Goal: Task Accomplishment & Management: Manage account settings

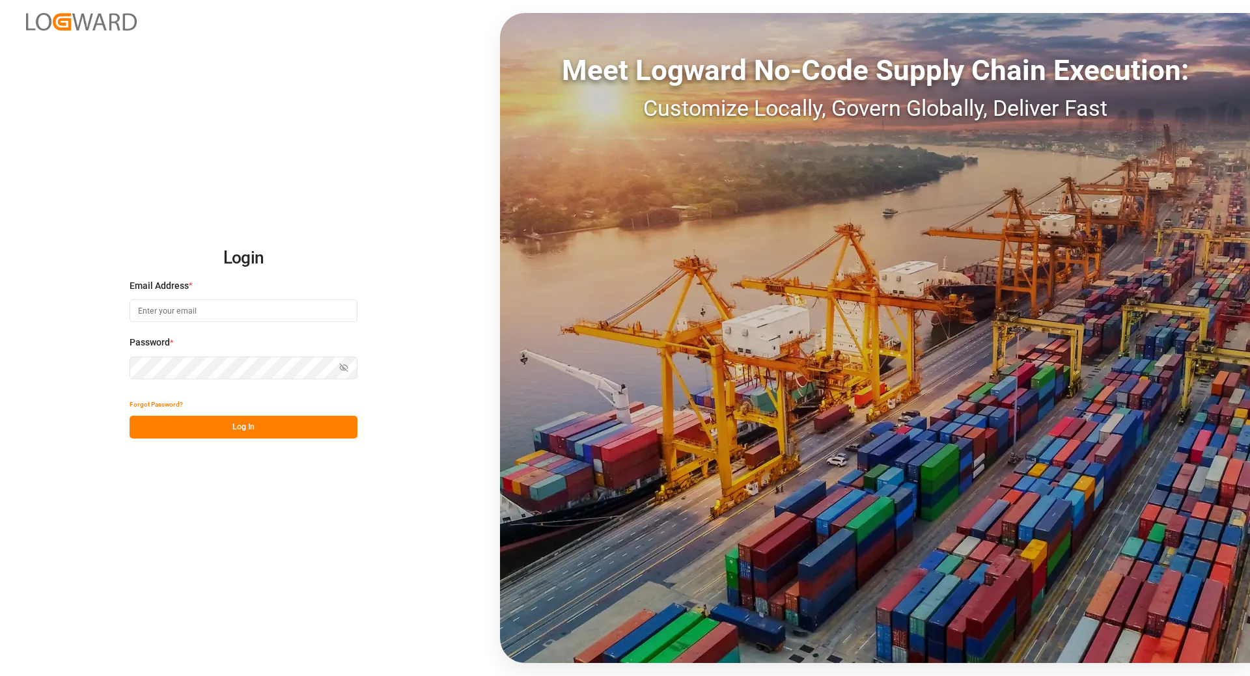
type input "[EMAIL_ADDRESS][DOMAIN_NAME]"
click at [214, 429] on button "Log In" at bounding box center [244, 427] width 228 height 23
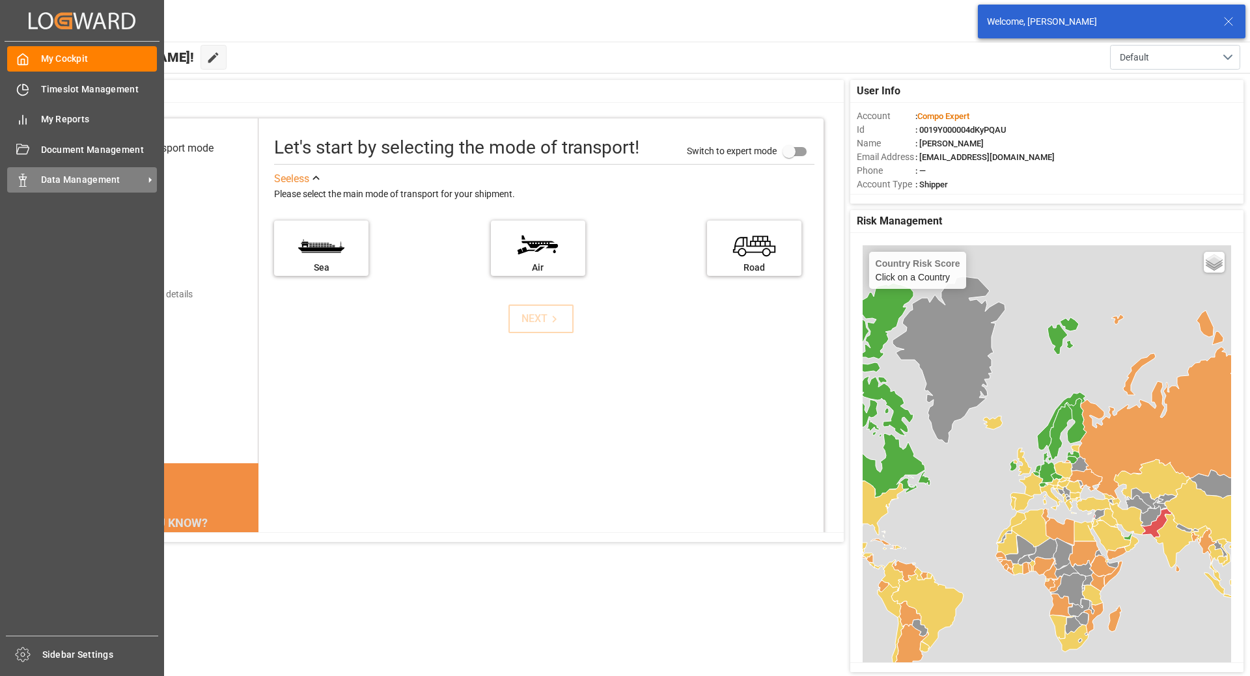
click at [73, 185] on span "Data Management" at bounding box center [92, 180] width 103 height 14
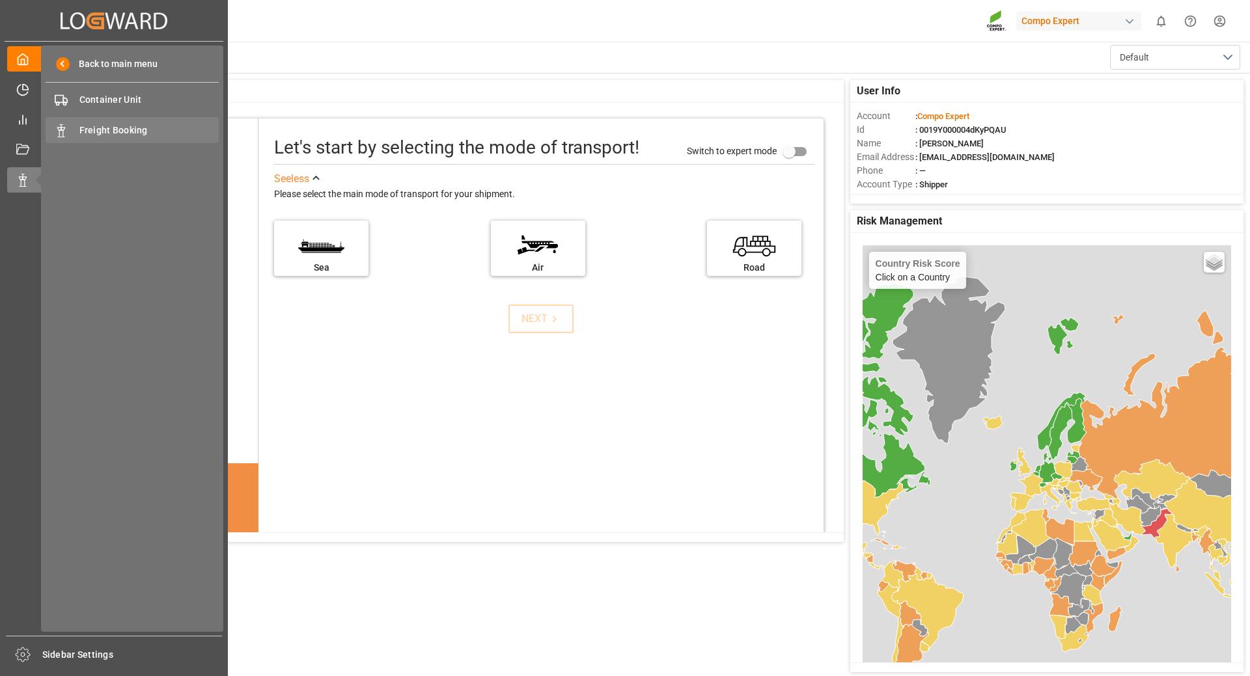
click at [91, 127] on span "Freight Booking" at bounding box center [149, 131] width 140 height 14
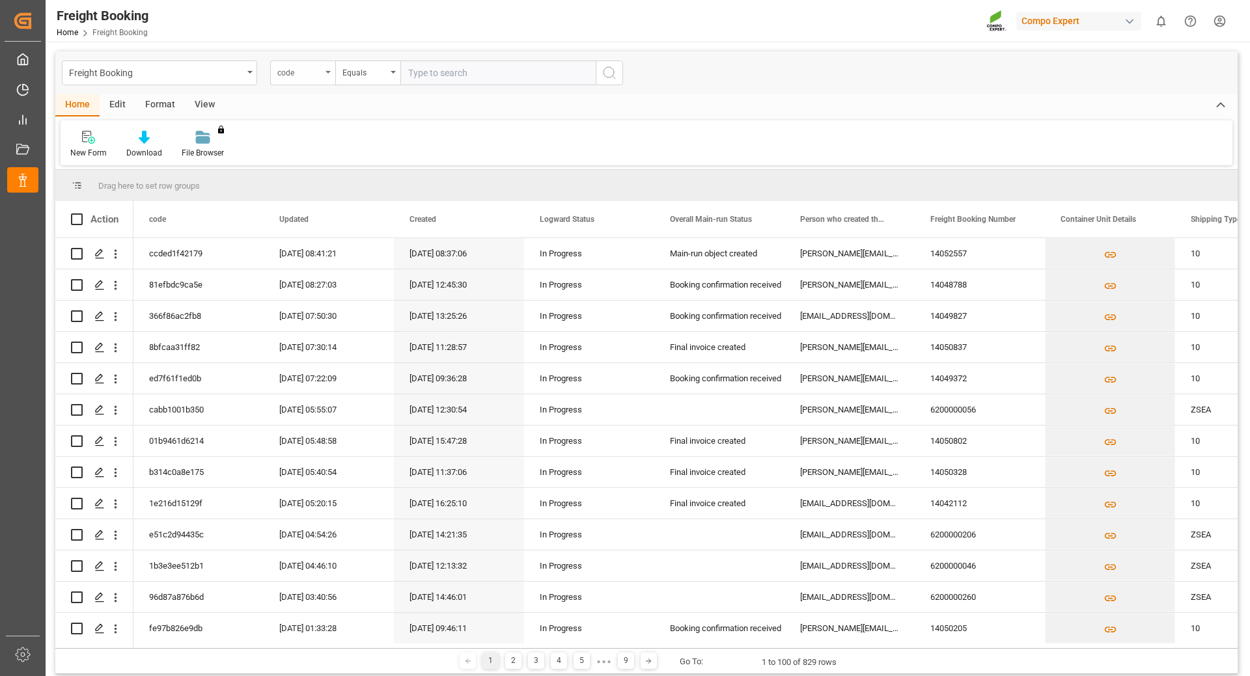
click at [326, 70] on div "code" at bounding box center [302, 73] width 65 height 25
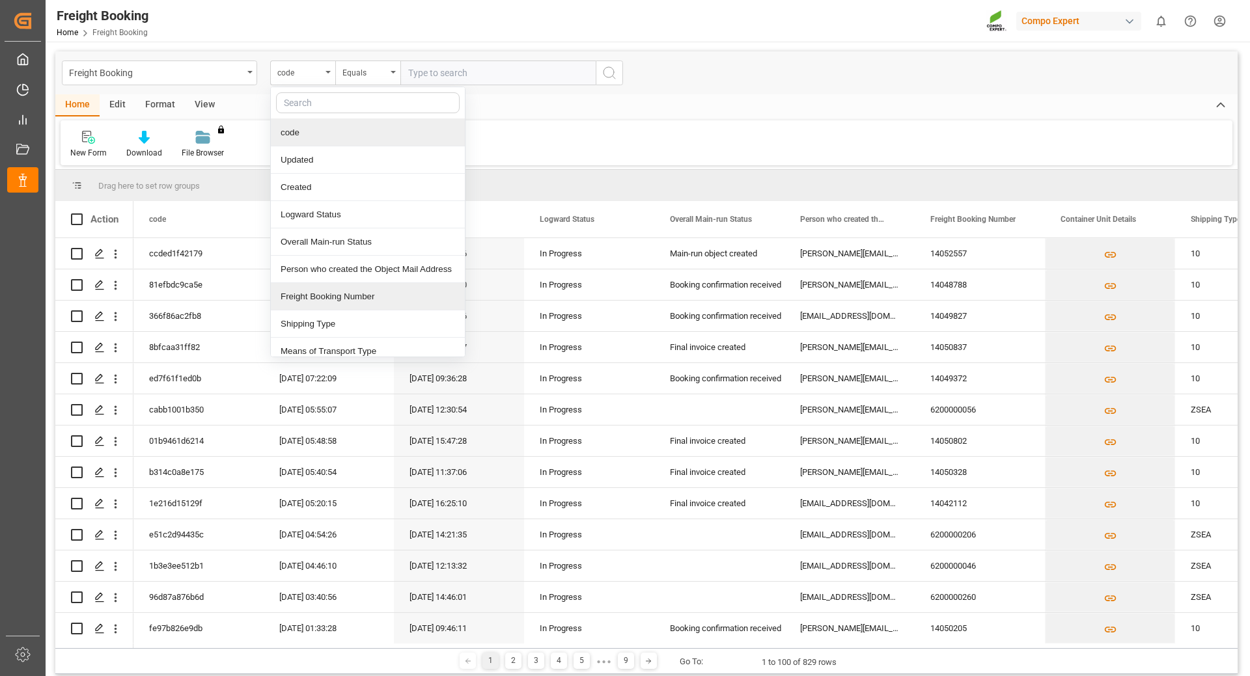
click at [327, 296] on div "Freight Booking Number" at bounding box center [368, 296] width 194 height 27
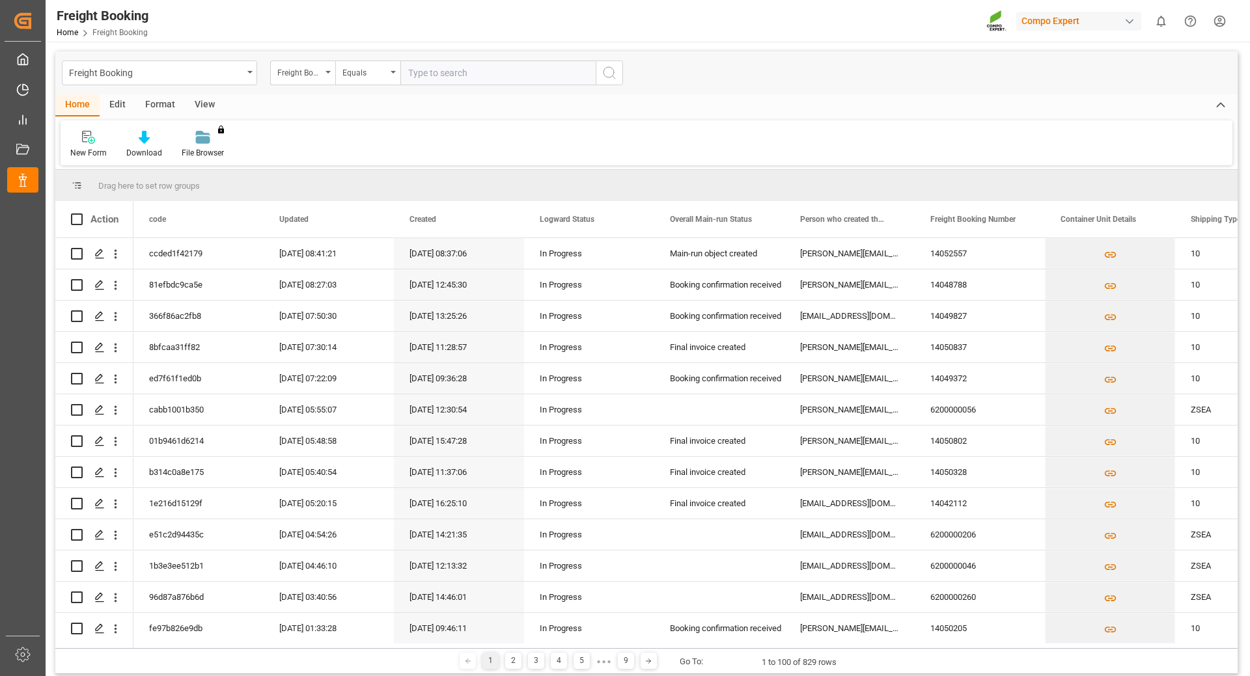
click at [448, 70] on input "text" at bounding box center [497, 73] width 195 height 25
click at [430, 74] on input "text" at bounding box center [497, 73] width 195 height 25
paste input "6200000527"
type input "6200000527"
click at [616, 68] on icon "search button" at bounding box center [609, 73] width 16 height 16
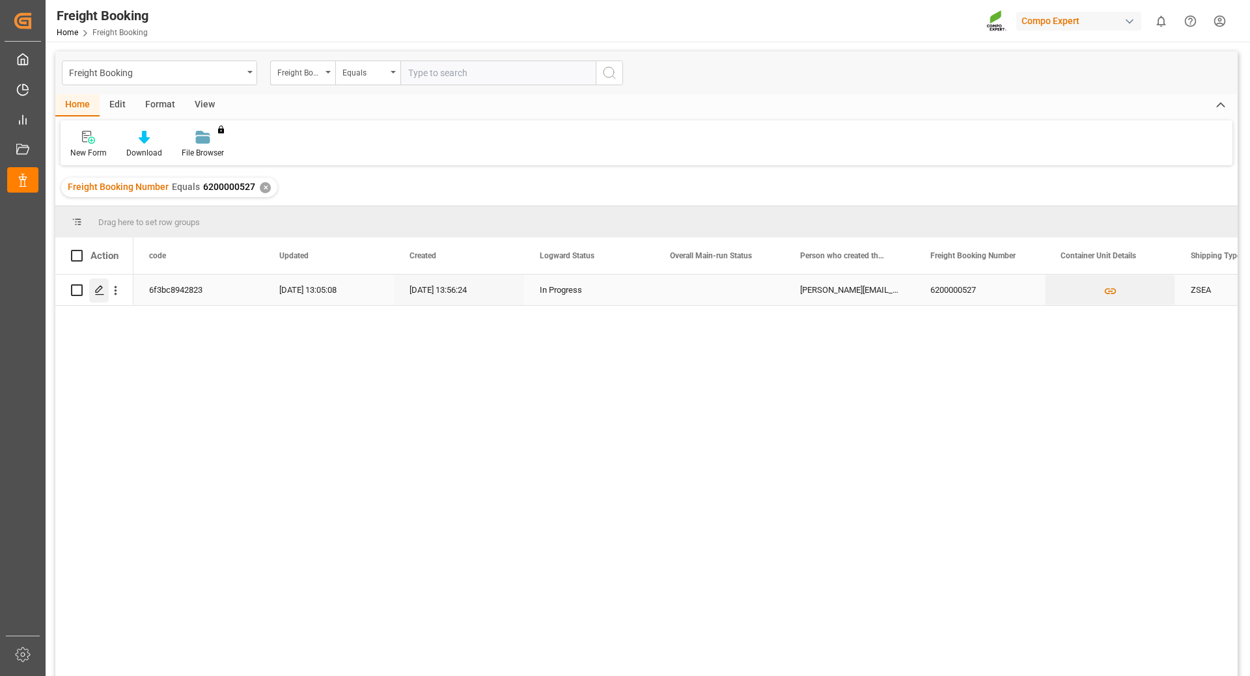
click at [103, 289] on icon "Press SPACE to select this row." at bounding box center [99, 290] width 10 height 10
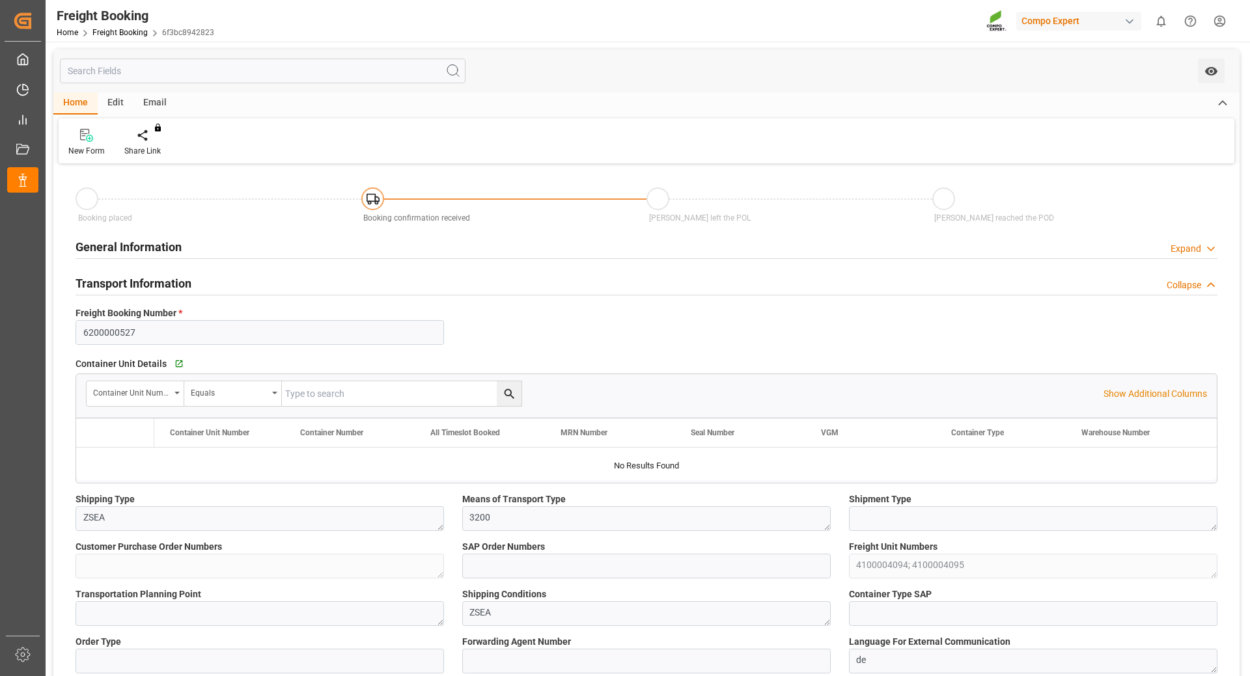
type input "Maersk"
type input "Maersk Line AS"
type input "9385984"
type input "NLRTM"
type input "COCTG"
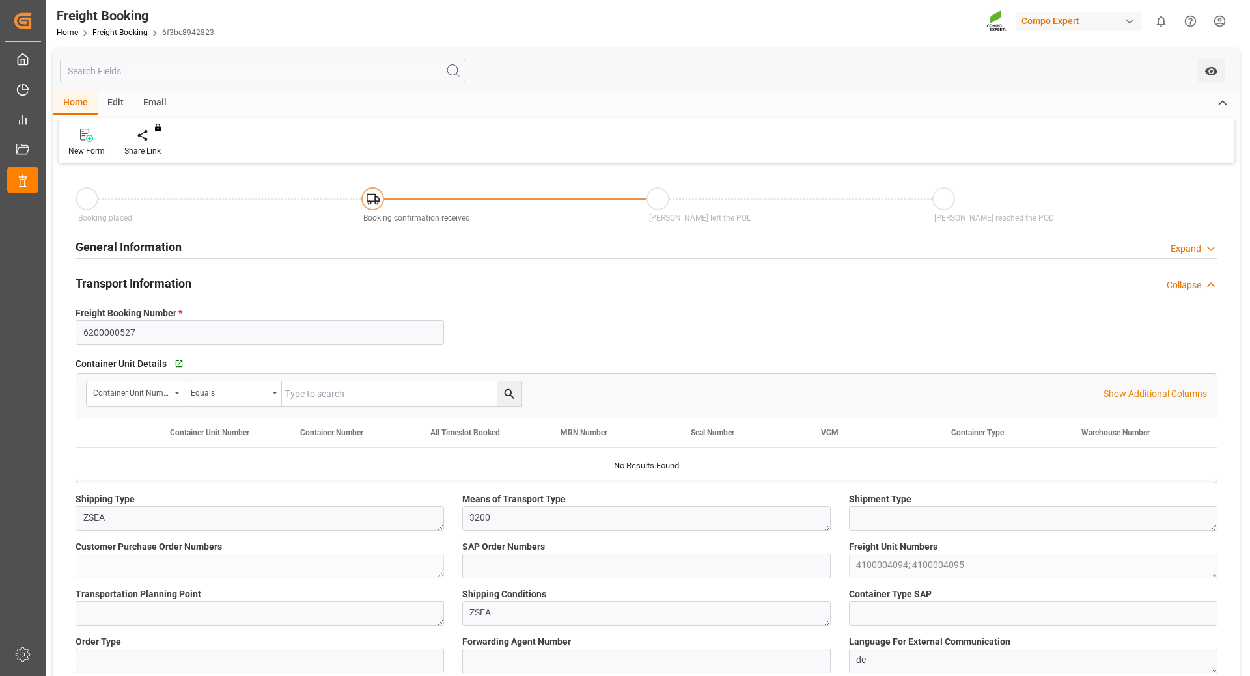
type input "0"
type input "26250"
type input "[DATE] 01:00"
type input "[DATE] 08:00"
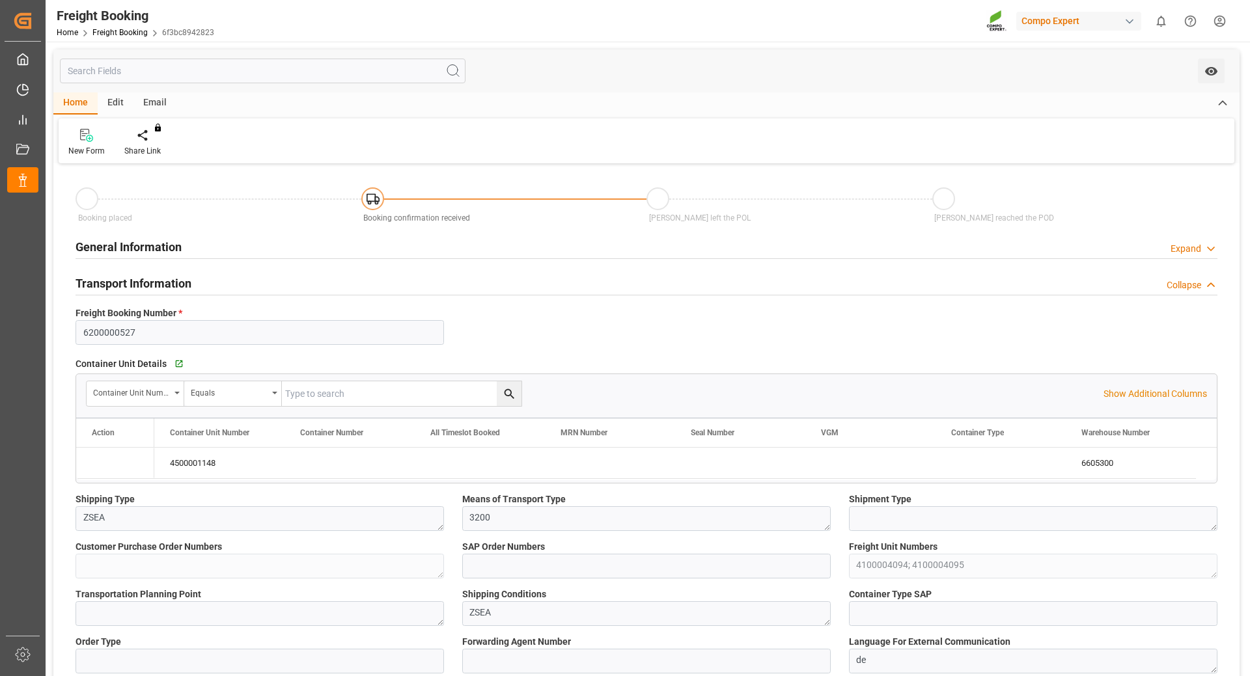
type input "[DATE] 14:00"
type input "[DATE] 03:00"
type input "[DATE] 13:56"
type input "[DATE] 14:39"
